Goal: Task Accomplishment & Management: Complete application form

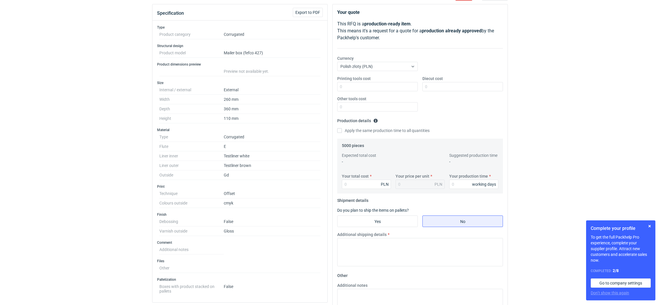
scroll to position [43, 0]
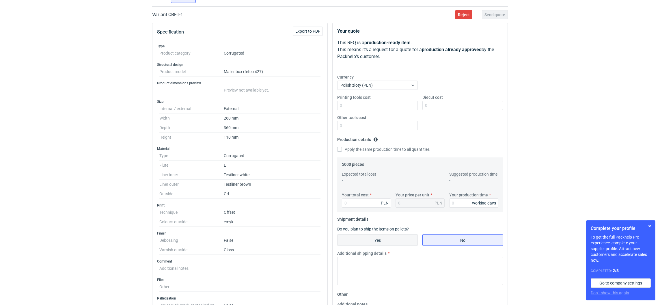
click at [397, 244] on input "Yes" at bounding box center [378, 240] width 80 height 11
radio input "true"
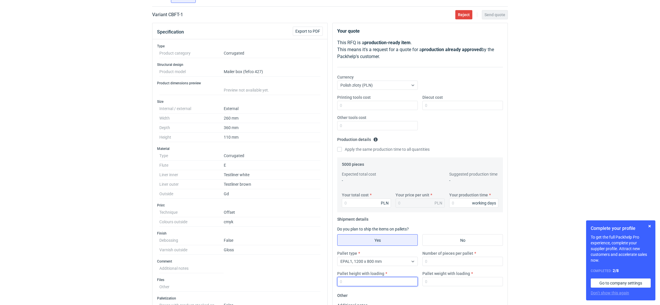
click at [377, 280] on input "Pallet height with loading" at bounding box center [377, 281] width 81 height 9
type input "1800"
click at [427, 262] on input "Number of pieces per pallet" at bounding box center [463, 261] width 81 height 9
type input "825"
click at [462, 200] on input "Your production time" at bounding box center [473, 202] width 49 height 9
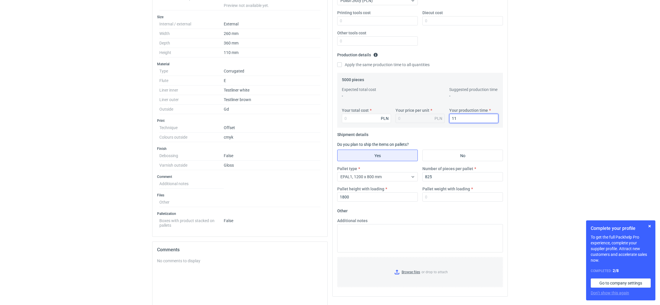
scroll to position [130, 0]
type input "11"
click at [362, 124] on div "Your total cost PLN Your price per unit PLN Your production time 11 working days" at bounding box center [420, 116] width 161 height 20
click at [361, 120] on input "Your total cost" at bounding box center [366, 116] width 49 height 9
paste input "13850.00"
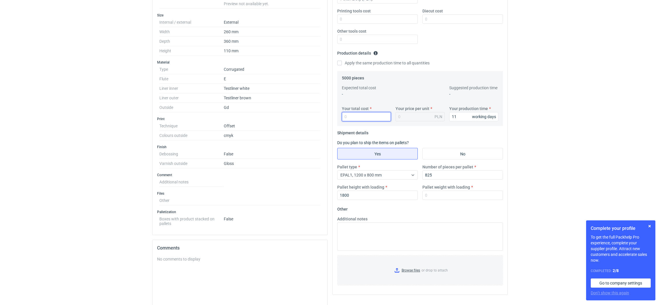
type input "13850.00"
type input "2.77"
type input "13850.00"
click at [437, 17] on input "Diecut cost" at bounding box center [463, 18] width 81 height 9
paste input "3 120"
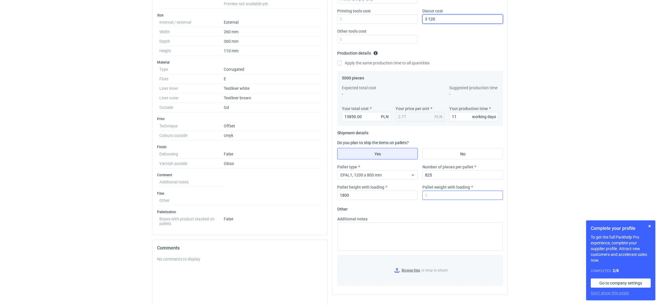
type input "3 120"
click at [437, 195] on input "Pallet weight with loading" at bounding box center [463, 195] width 81 height 9
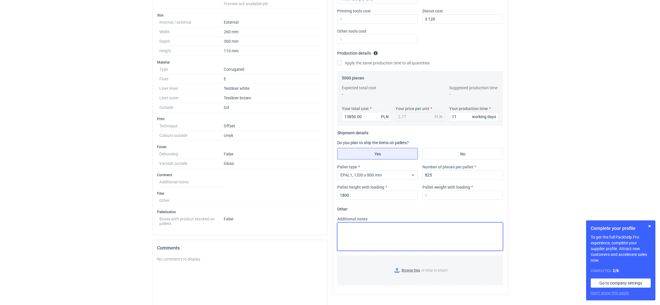
click at [389, 243] on textarea "Additional notes" at bounding box center [420, 236] width 166 height 28
click at [398, 268] on input "Browse files or drop to attach" at bounding box center [420, 270] width 165 height 29
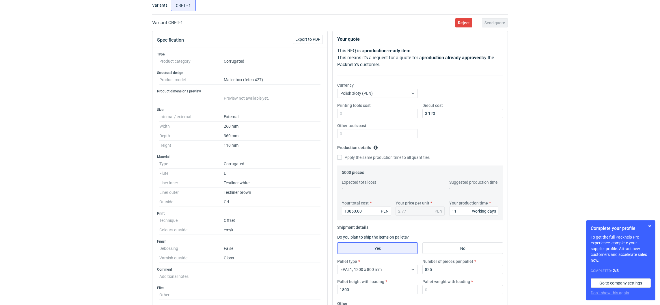
scroll to position [87, 0]
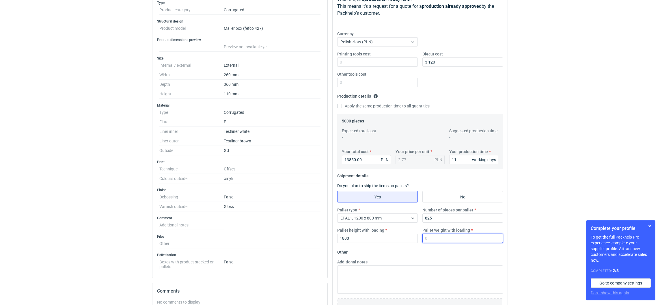
click at [442, 241] on input "Pallet weight with loading" at bounding box center [463, 238] width 81 height 9
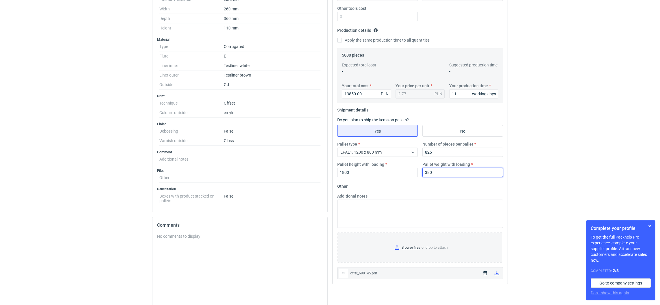
scroll to position [173, 0]
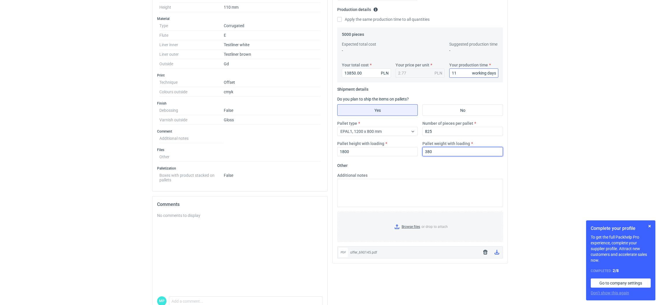
type input "380"
click at [468, 72] on input "11" at bounding box center [473, 72] width 49 height 9
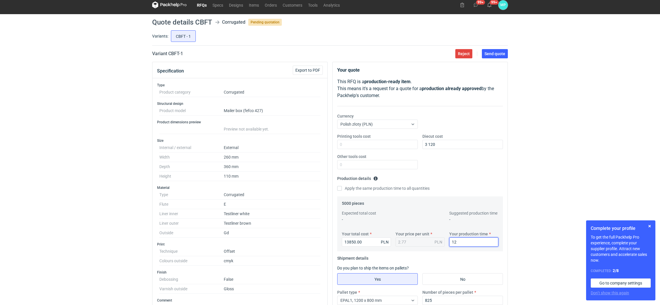
scroll to position [0, 0]
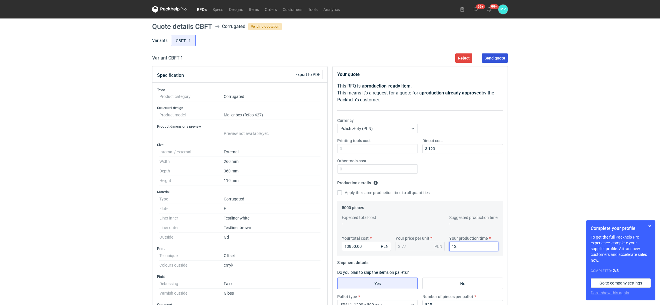
type input "12"
click at [493, 57] on span "Send quote" at bounding box center [495, 58] width 21 height 4
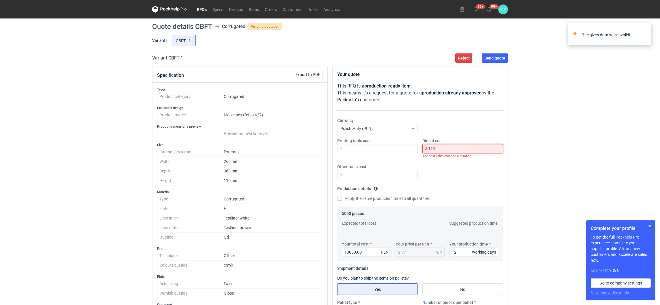
click at [457, 148] on input "3 120" at bounding box center [463, 148] width 81 height 9
click at [428, 146] on input "3 120" at bounding box center [463, 148] width 81 height 9
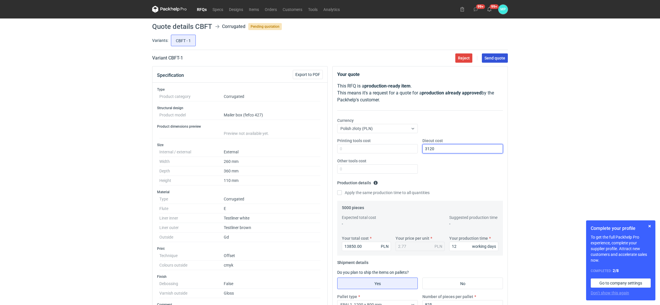
type input "3120"
click at [501, 62] on button "Send quote" at bounding box center [495, 57] width 26 height 9
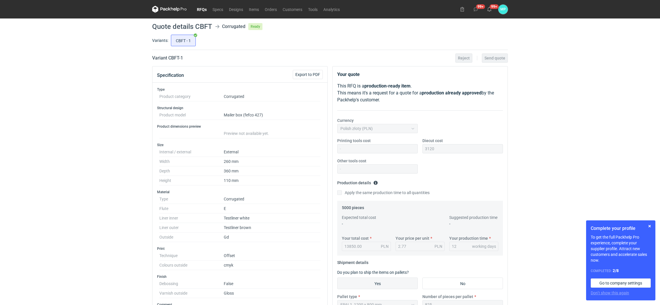
click at [199, 10] on link "RFQs" at bounding box center [202, 9] width 16 height 7
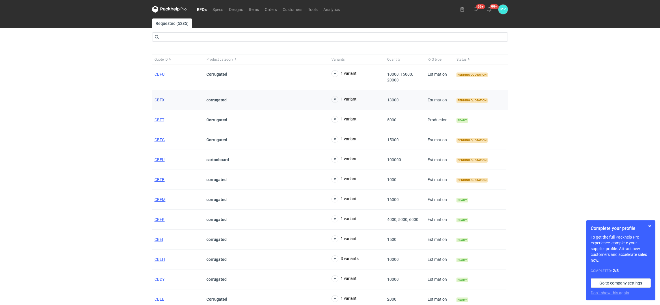
click at [157, 100] on span "CBFX" at bounding box center [160, 100] width 10 height 5
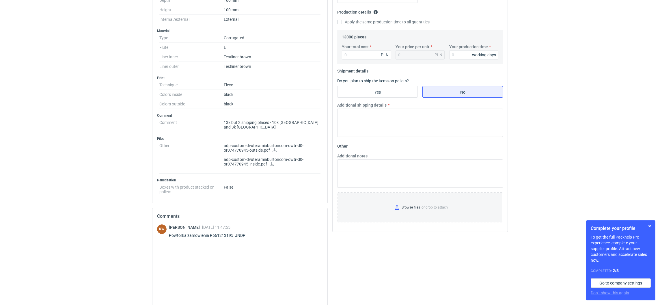
scroll to position [173, 0]
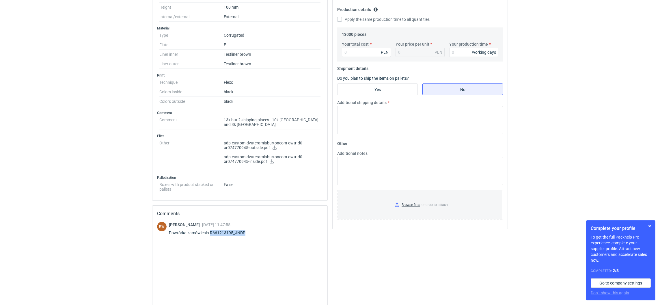
drag, startPoint x: 247, startPoint y: 230, endPoint x: 211, endPoint y: 231, distance: 36.1
click at [211, 231] on div "Powtórka zamówienia R661213195_JNDP" at bounding box center [210, 233] width 83 height 6
copy div "R661213195_JNDP"
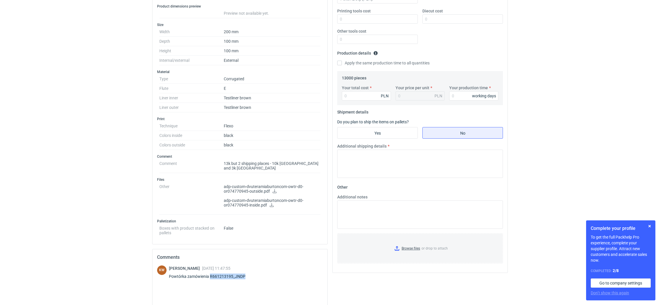
scroll to position [87, 0]
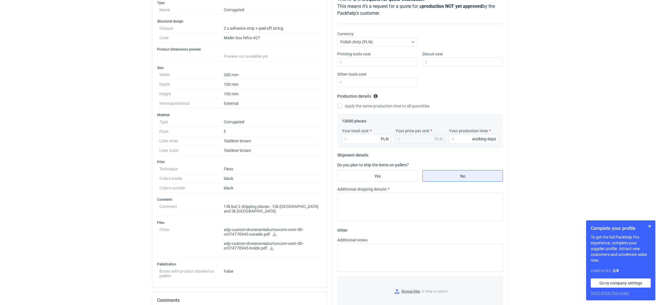
click at [271, 246] on icon at bounding box center [272, 248] width 4 height 4
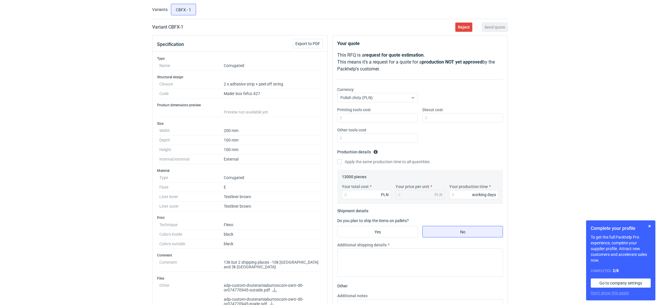
scroll to position [0, 0]
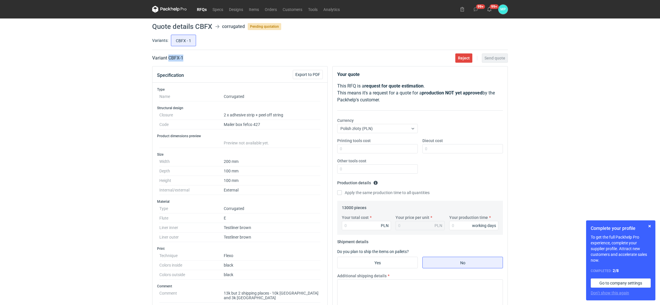
drag, startPoint x: 168, startPoint y: 58, endPoint x: 189, endPoint y: 60, distance: 20.8
click at [189, 60] on div "Variant CBFX - 1 Reject Send quote" at bounding box center [330, 58] width 356 height 7
copy h2 "CBFX - 1"
click at [350, 226] on input "Your total cost" at bounding box center [366, 225] width 49 height 9
paste input "14430"
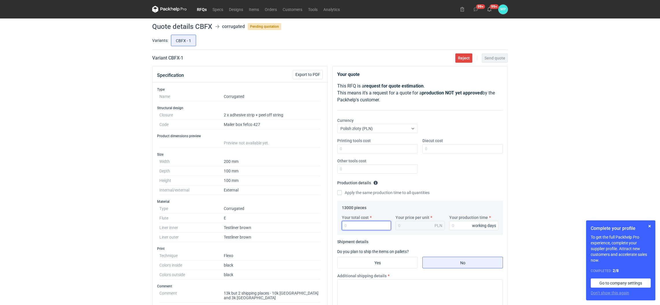
type input "14430"
type input "1.11"
type input "14430"
click at [460, 227] on input "Your production time" at bounding box center [473, 225] width 49 height 9
type input "12"
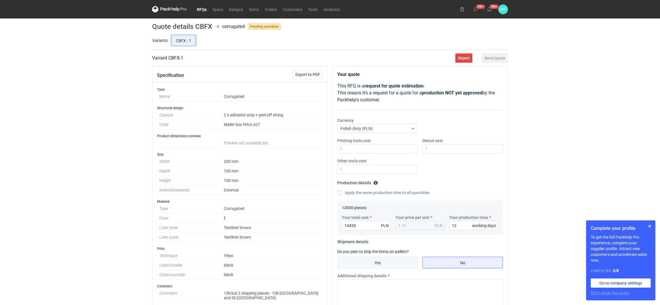
click at [358, 261] on input "Yes" at bounding box center [378, 262] width 80 height 11
radio input "true"
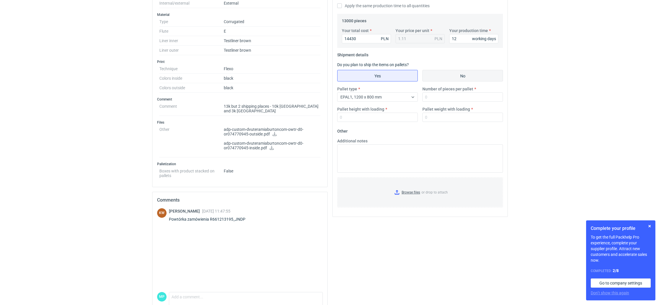
scroll to position [209, 0]
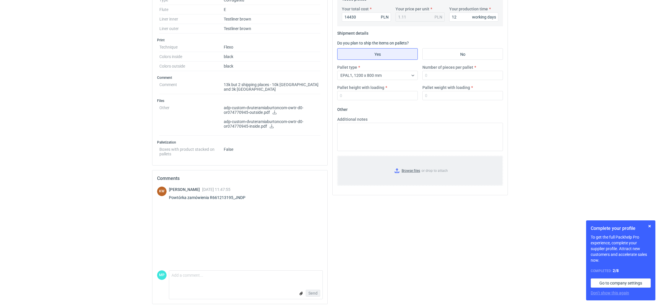
click at [396, 168] on input "Browse files or drop to attach" at bounding box center [420, 170] width 165 height 29
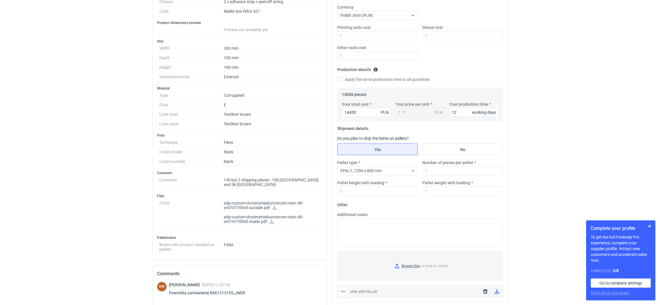
scroll to position [79, 0]
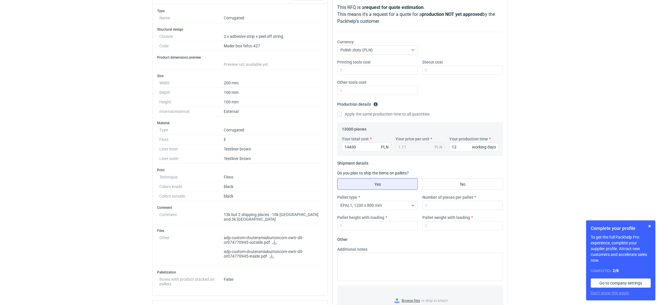
click at [378, 231] on div "Pallet type EPAL1, 1200 x 800 mm Number of pieces per pallet Pallet height with…" at bounding box center [420, 214] width 170 height 40
click at [375, 228] on input "Pallet height with loading" at bounding box center [377, 225] width 81 height 9
type input "1800"
click at [432, 230] on input "Pallet weight with loading" at bounding box center [463, 225] width 81 height 9
type input "1"
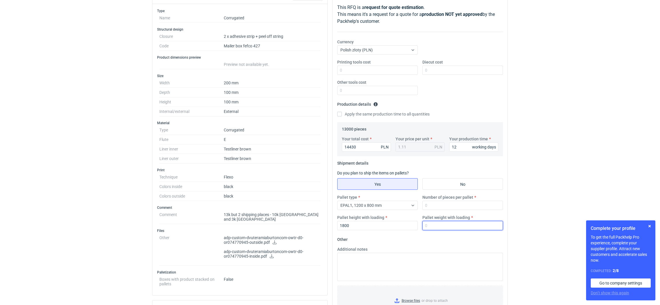
type input "0"
type input "400"
click at [397, 205] on div "EPAL1, 1200 x 800 mm" at bounding box center [373, 205] width 71 height 8
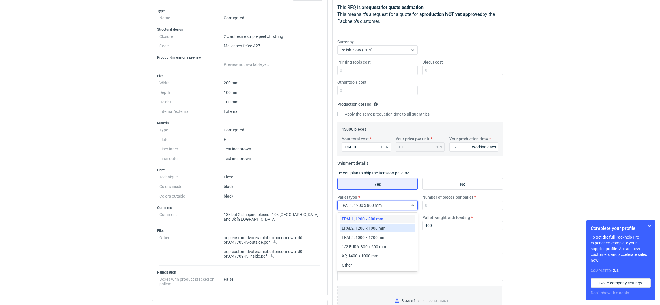
click at [367, 228] on span "EPAL2, 1200 x 1000 mm" at bounding box center [364, 228] width 44 height 6
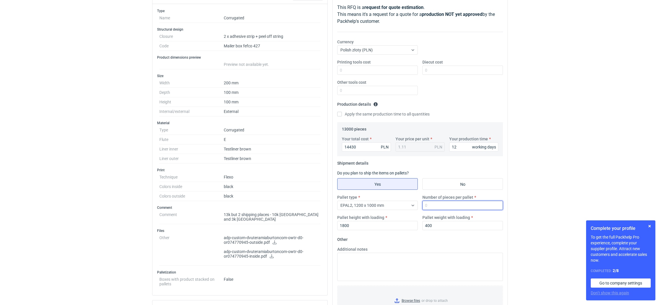
click at [445, 207] on input "Number of pieces per pallet" at bounding box center [463, 205] width 81 height 9
type input "3300"
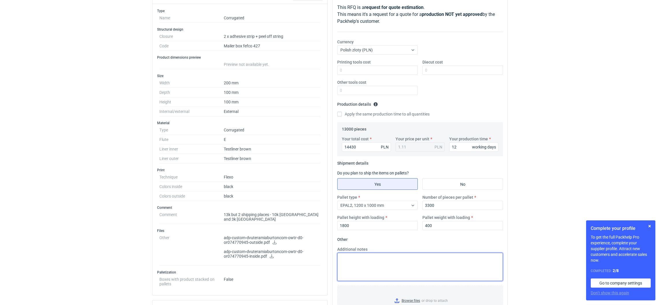
click at [411, 261] on textarea "Additional notes" at bounding box center [420, 267] width 166 height 28
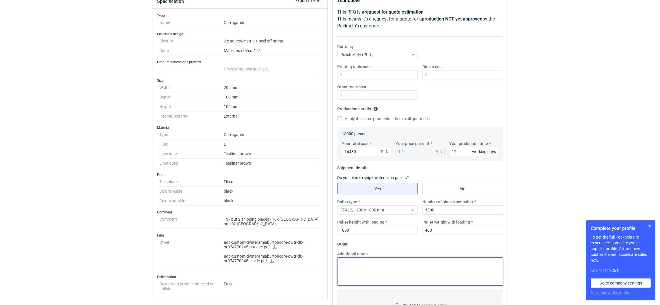
scroll to position [0, 0]
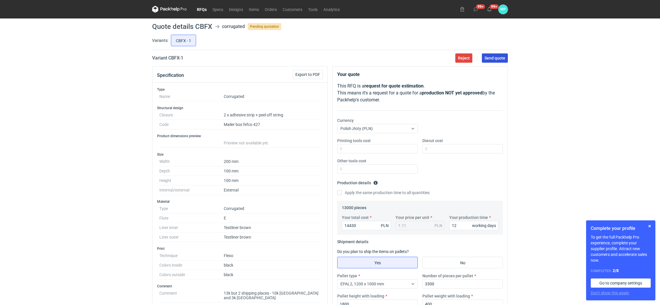
click at [488, 60] on button "Send quote" at bounding box center [495, 57] width 26 height 9
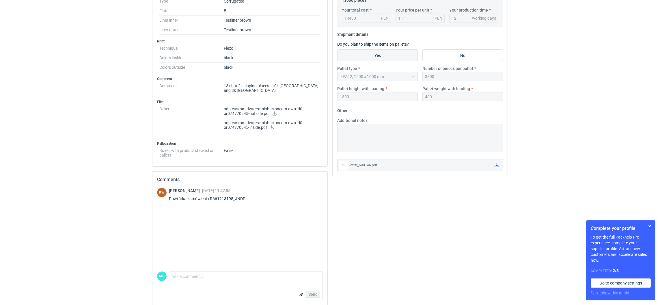
scroll to position [209, 0]
drag, startPoint x: 251, startPoint y: 195, endPoint x: 210, endPoint y: 193, distance: 40.8
click at [210, 193] on div "KW Klaudia Wiśniewska 01 Sep 2025 11:47:55 Powtórka zamówienia R661213195_JNDP" at bounding box center [240, 195] width 166 height 16
copy div "R661213195_JNDP"
click at [263, 197] on div "KW Klaudia Wiśniewska 01 Sep 2025 11:47:55 Powtórka zamówienia R661213195_JNDP" at bounding box center [240, 195] width 166 height 16
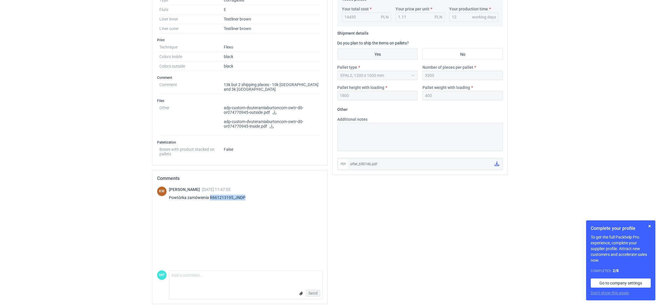
click at [250, 195] on div "Powtórka zamówienia R661213195_JNDP" at bounding box center [210, 198] width 83 height 6
drag, startPoint x: 247, startPoint y: 192, endPoint x: 208, endPoint y: 198, distance: 38.9
click at [208, 198] on div "Klaudia Wiśniewska 01 Sep 2025 11:47:55 Powtórka zamówienia R661213195_JNDP" at bounding box center [210, 195] width 83 height 16
copy div "R661213195_JNDP"
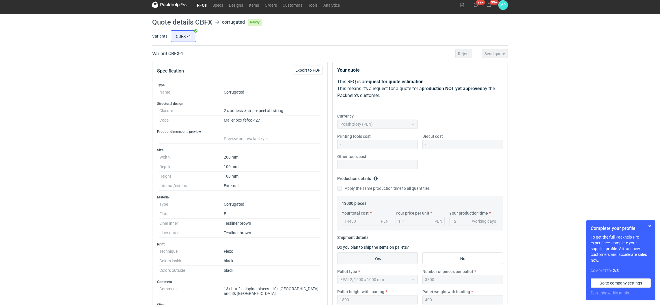
scroll to position [0, 0]
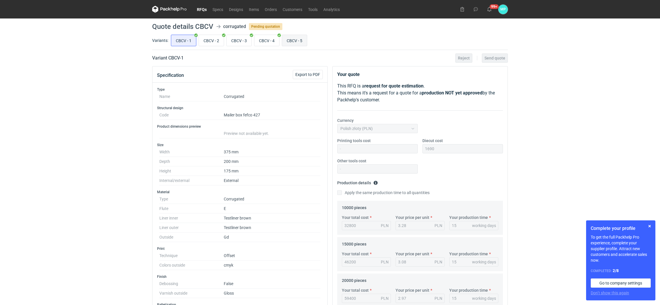
click at [298, 41] on input "CBCV - 5" at bounding box center [294, 40] width 25 height 11
radio input "true"
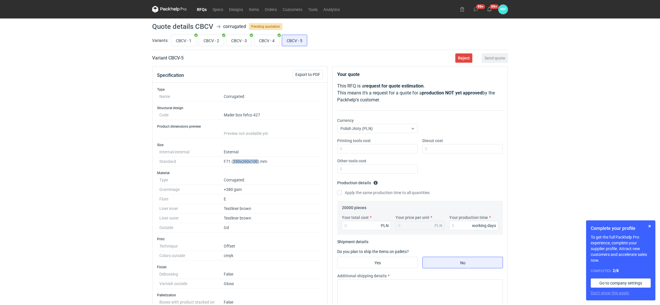
drag, startPoint x: 233, startPoint y: 162, endPoint x: 257, endPoint y: 163, distance: 24.3
click at [257, 163] on dd "F71 (350x260x100) mm" at bounding box center [272, 162] width 97 height 10
copy dd "350x260x100"
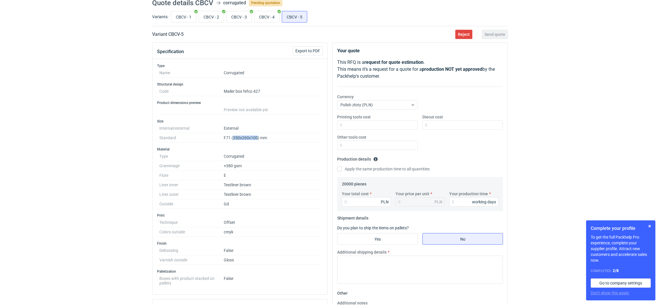
scroll to position [43, 0]
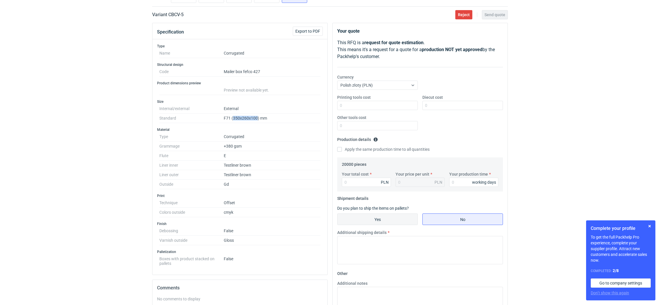
click at [374, 216] on input "Yes" at bounding box center [378, 219] width 80 height 11
radio input "true"
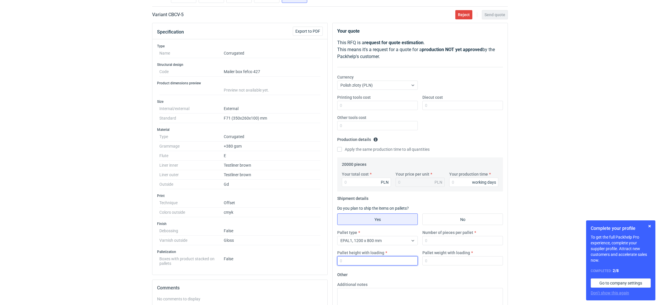
click at [369, 257] on input "Pallet height with loading" at bounding box center [377, 260] width 81 height 9
type input "1800"
click at [432, 241] on input "Number of pieces per pallet" at bounding box center [463, 240] width 81 height 9
type input "1"
type input "825"
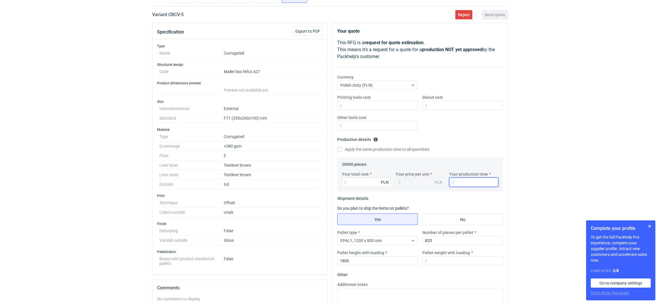
click at [453, 185] on input "Your production time" at bounding box center [473, 182] width 49 height 9
click at [361, 181] on input "Your total cost" at bounding box center [366, 182] width 49 height 9
click at [458, 181] on input "12" at bounding box center [473, 182] width 49 height 9
type input "15"
click at [434, 259] on input "Pallet weight with loading" at bounding box center [463, 260] width 81 height 9
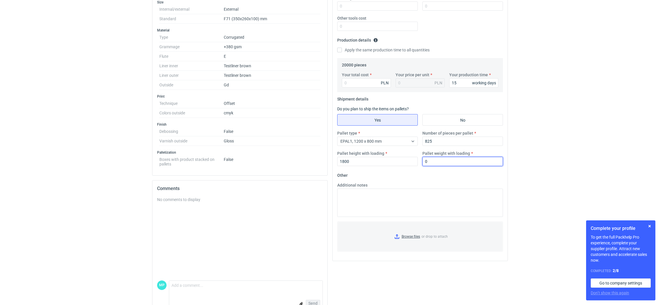
scroll to position [157, 0]
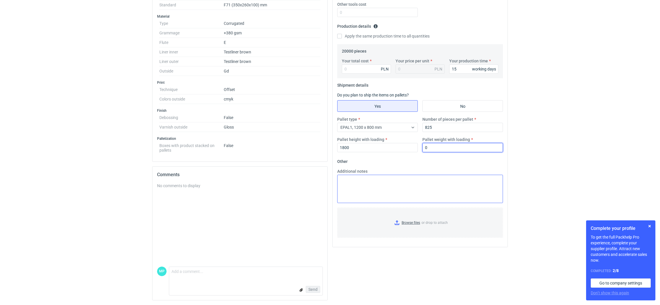
type input "0"
click at [377, 186] on textarea "Additional notes" at bounding box center [420, 189] width 166 height 28
click at [356, 66] on input "Your total cost" at bounding box center [366, 68] width 49 height 9
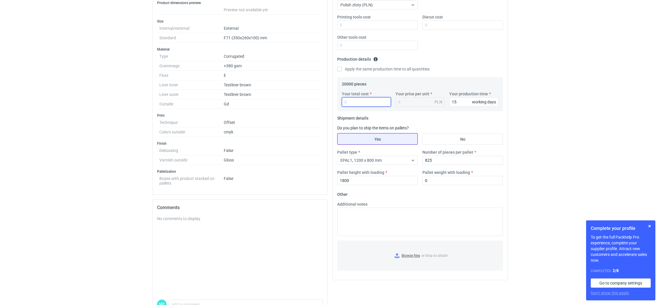
scroll to position [70, 0]
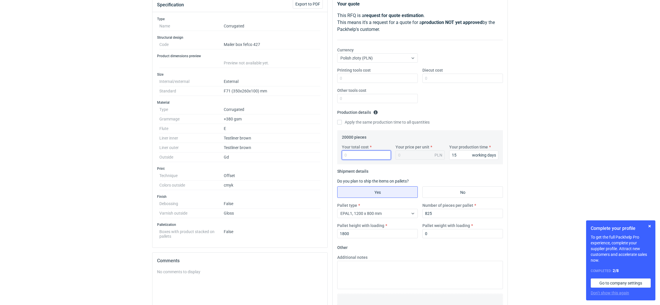
click at [363, 152] on input "Your total cost" at bounding box center [366, 154] width 49 height 9
paste input "38200.00"
type input "38200.00"
type input "1.91"
type input "38200.00"
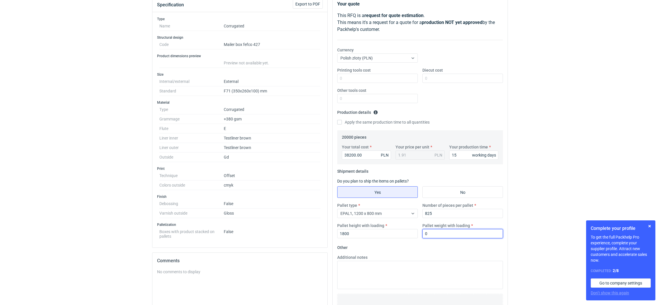
click at [429, 234] on input "0" at bounding box center [463, 233] width 81 height 9
click at [436, 238] on input "0" at bounding box center [463, 233] width 81 height 9
type input "03"
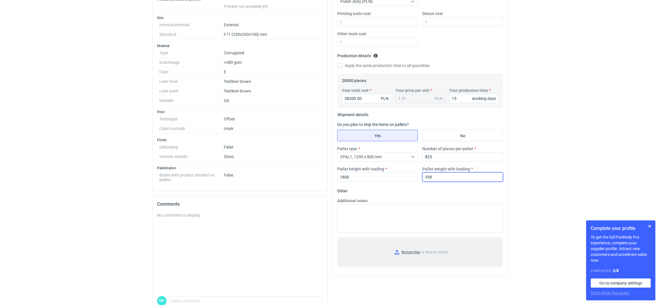
scroll to position [157, 0]
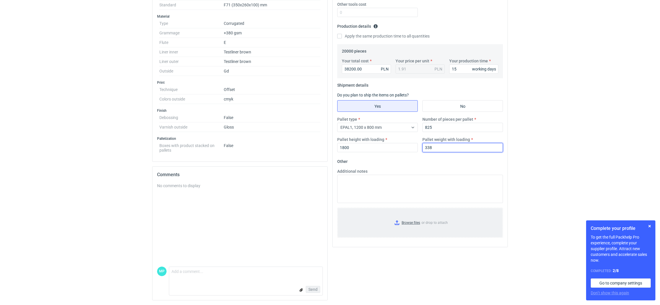
type input "338"
click at [396, 222] on input "Browse files or drop to attach" at bounding box center [420, 222] width 165 height 29
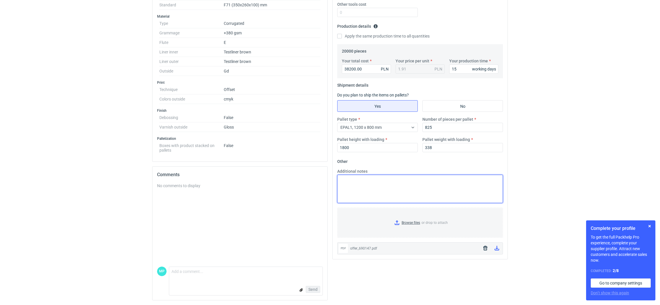
click at [403, 196] on textarea "Additional notes" at bounding box center [420, 189] width 166 height 28
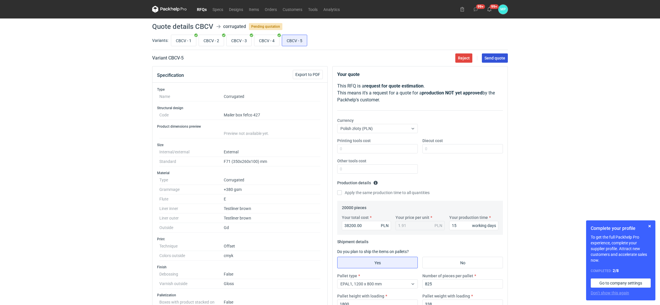
click at [499, 60] on span "Send quote" at bounding box center [495, 58] width 21 height 4
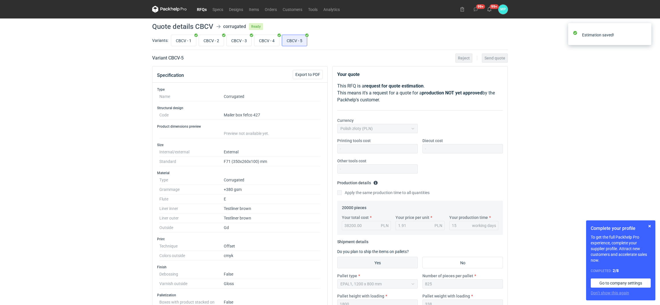
click at [203, 13] on nav "RFQs Specs Designs Items Orders Customers Tools Analytics" at bounding box center [247, 9] width 191 height 18
click at [202, 8] on link "RFQs" at bounding box center [202, 9] width 16 height 7
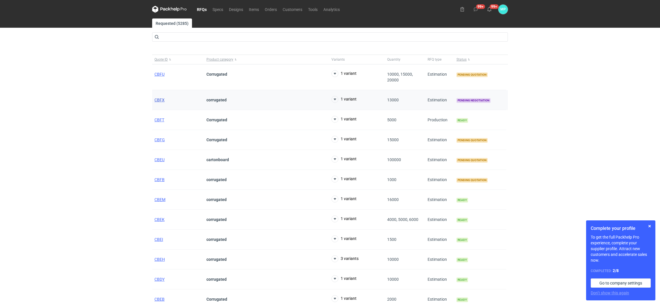
click at [160, 100] on span "CBFX" at bounding box center [160, 100] width 10 height 5
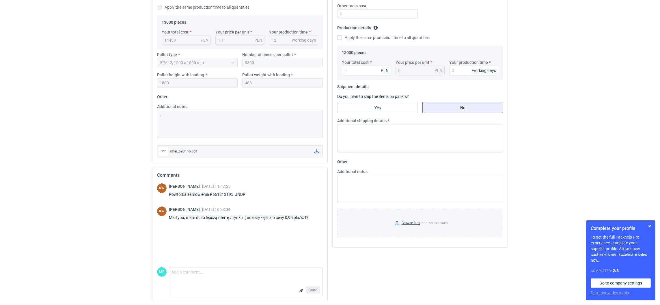
scroll to position [156, 0]
drag, startPoint x: 245, startPoint y: 193, endPoint x: 234, endPoint y: 192, distance: 10.8
click at [234, 192] on div "Powtórka zamówienia R661213195_JNDP" at bounding box center [210, 194] width 83 height 6
copy div "JNDP"
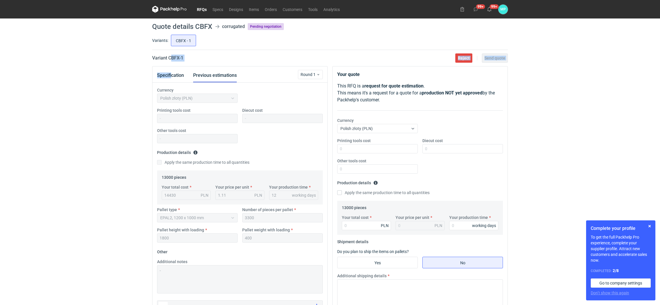
click at [171, 62] on main "Quote details CBFX corrugated Pending negotiation Variants: CBFX - 1 Variant CB…" at bounding box center [330, 239] width 360 height 442
click at [171, 60] on h2 "Variant CBFX - 1" at bounding box center [167, 58] width 31 height 7
drag, startPoint x: 167, startPoint y: 56, endPoint x: 179, endPoint y: 58, distance: 11.9
click at [179, 58] on h2 "Variant CBFX - 1" at bounding box center [167, 58] width 31 height 7
copy h2 "CBFX"
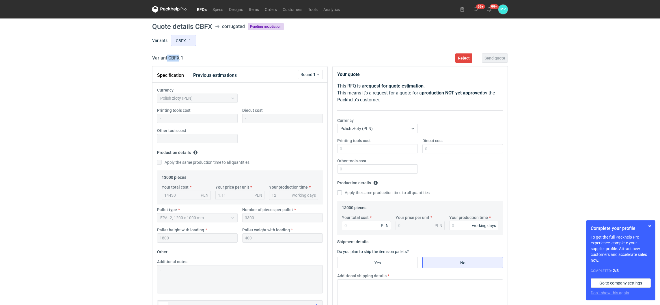
click at [174, 75] on button "Specification" at bounding box center [170, 75] width 27 height 14
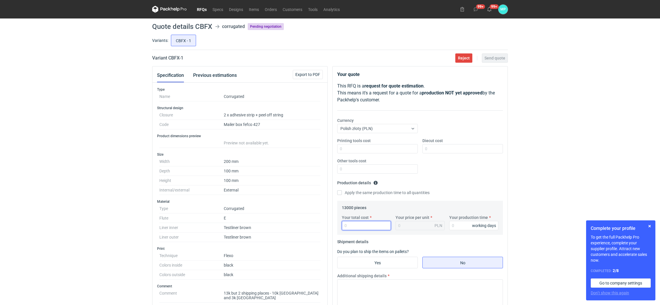
click at [351, 225] on input "Your total cost" at bounding box center [366, 225] width 49 height 9
paste input "11700"
type input "11700"
type input "0.9"
type input "11700"
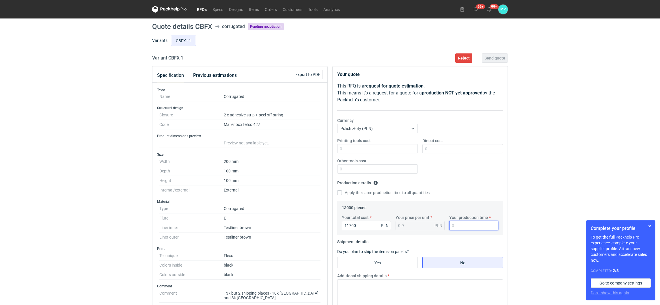
click at [455, 228] on input "Your production time" at bounding box center [473, 225] width 49 height 9
click at [195, 77] on button "Previous estimations" at bounding box center [215, 75] width 44 height 14
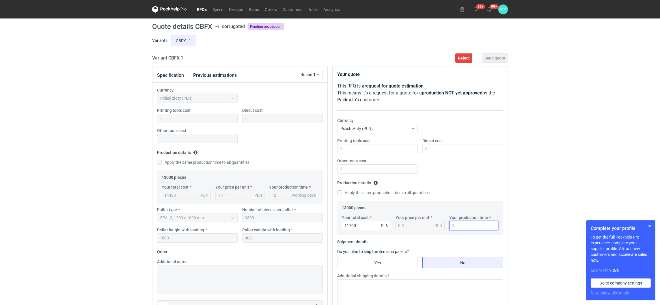
click at [454, 224] on input "Your production time" at bounding box center [473, 225] width 49 height 9
type input "2"
type input "12"
click at [355, 268] on input "Yes" at bounding box center [378, 262] width 80 height 11
radio input "true"
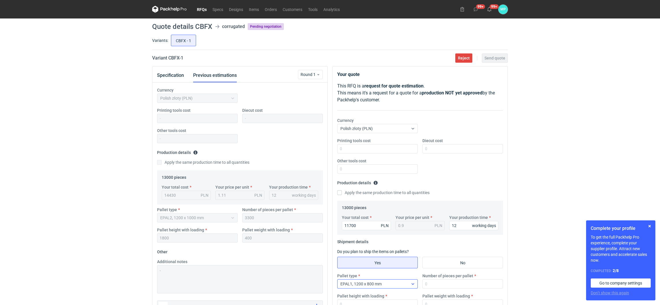
click at [362, 281] on div "EPAL1, 1200 x 800 mm" at bounding box center [373, 284] width 71 height 8
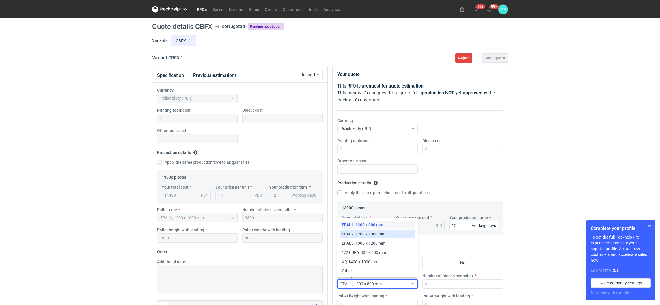
click at [376, 236] on span "EPAL2, 1200 x 1000 mm" at bounding box center [364, 234] width 44 height 6
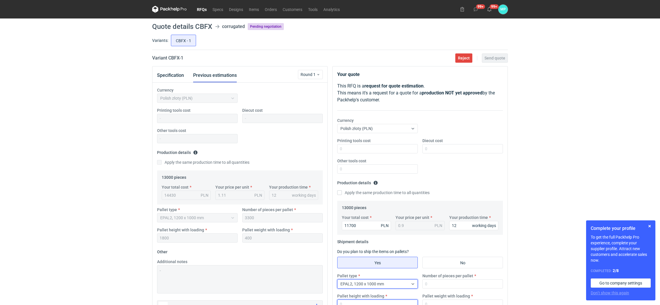
click at [364, 300] on input "Pallet height with loading" at bounding box center [377, 304] width 81 height 9
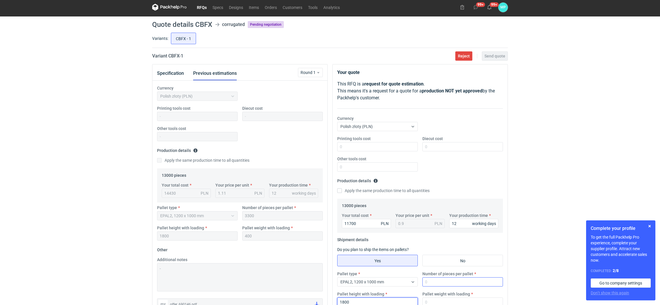
type input "1800"
click at [426, 280] on input "Number of pieces per pallet" at bounding box center [463, 281] width 81 height 9
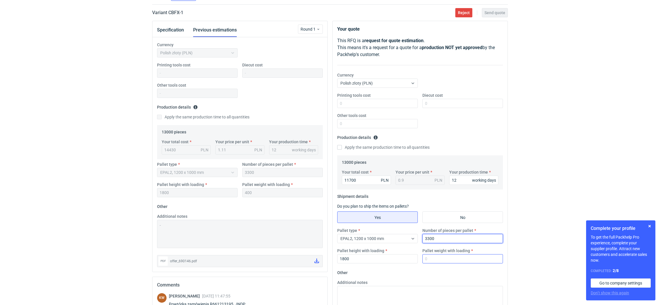
type input "3300"
click at [445, 259] on input "Pallet weight with loading" at bounding box center [463, 258] width 81 height 9
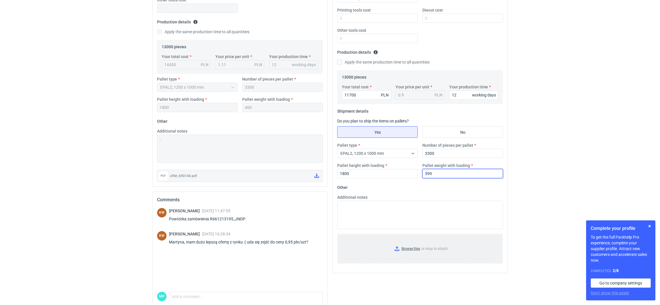
scroll to position [132, 0]
type input "399"
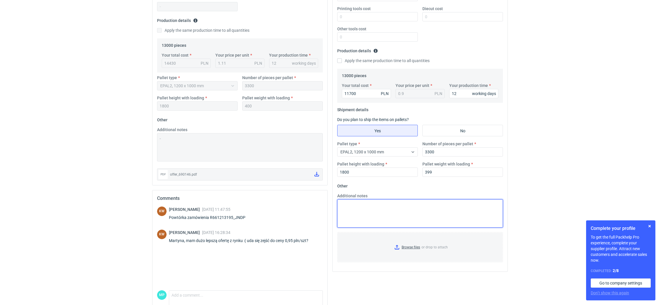
click at [404, 219] on textarea "Additional notes" at bounding box center [420, 213] width 166 height 28
click at [353, 205] on textarea "Klaudia na nowych narzędziach" at bounding box center [420, 213] width 166 height 28
click at [418, 206] on textarea "Klaudia cena na nowych narzędziach" at bounding box center [420, 213] width 166 height 28
type textarea "Klaudia cena na nowych narzędziach"
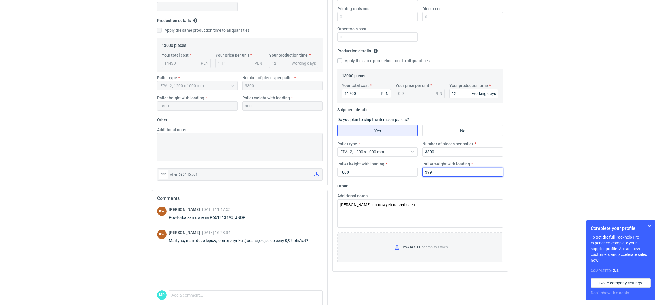
drag, startPoint x: 434, startPoint y: 173, endPoint x: 421, endPoint y: 174, distance: 13.9
click at [420, 174] on div "Pallet weight with loading 399" at bounding box center [462, 169] width 85 height 16
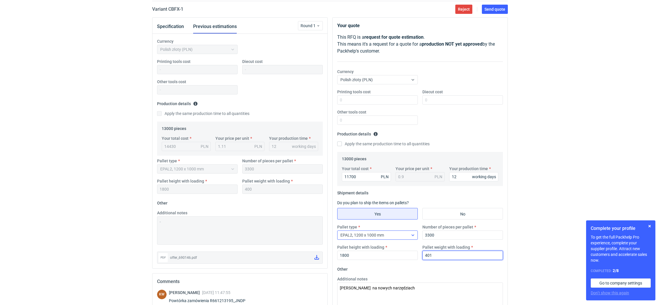
scroll to position [45, 0]
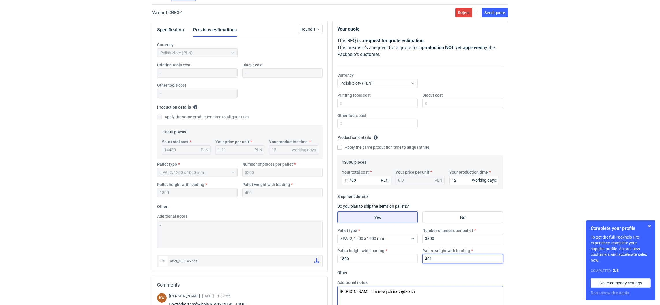
type input "401"
click at [385, 101] on input "Printing tools cost" at bounding box center [377, 103] width 81 height 9
type input "1600"
click at [436, 104] on input "Diecut cost" at bounding box center [463, 103] width 81 height 9
type input "2730"
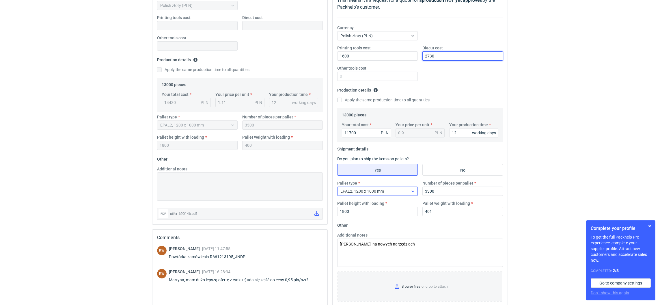
scroll to position [156, 0]
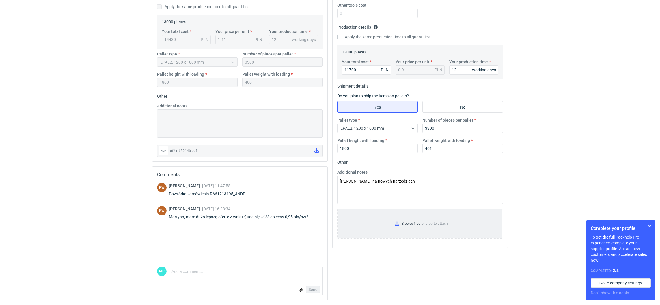
click at [398, 225] on input "Browse files or drop to attach" at bounding box center [420, 223] width 165 height 29
click at [449, 146] on input "401" at bounding box center [463, 148] width 81 height 9
type input "400"
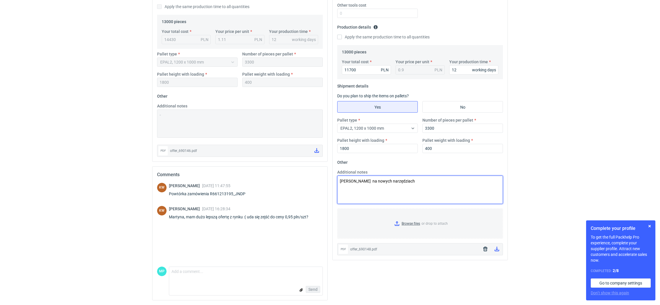
click at [451, 193] on textarea "Klaudia cena na nowych narzędziach" at bounding box center [420, 190] width 166 height 28
click at [424, 189] on textarea "Klaudia cena na nowych narzędziach" at bounding box center [420, 190] width 166 height 28
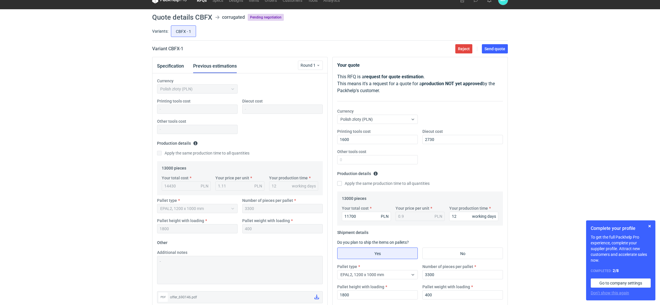
scroll to position [0, 0]
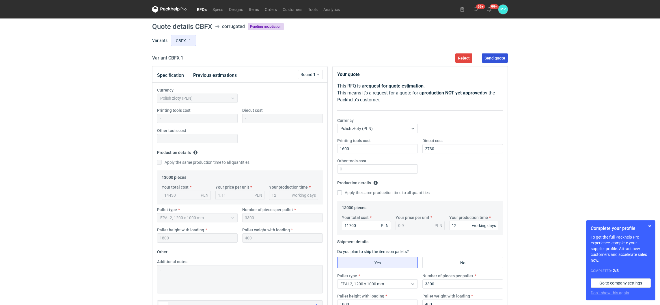
click at [495, 59] on span "Send quote" at bounding box center [495, 58] width 21 height 4
